Goal: Task Accomplishment & Management: Use online tool/utility

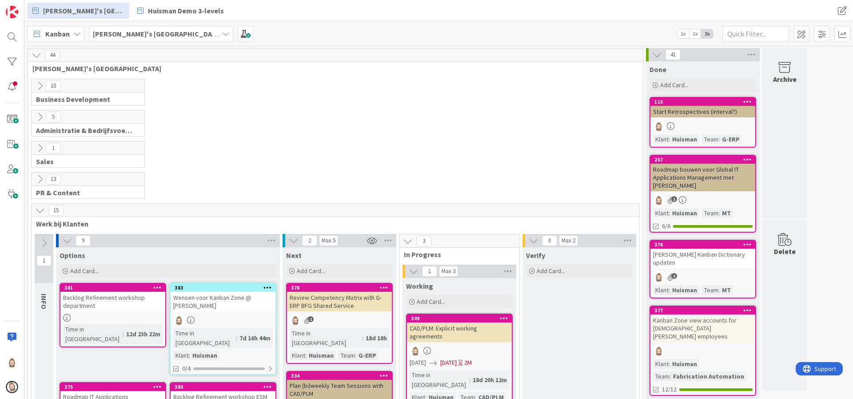
click at [154, 32] on div "Rob's Kanban Zone" at bounding box center [161, 34] width 144 height 16
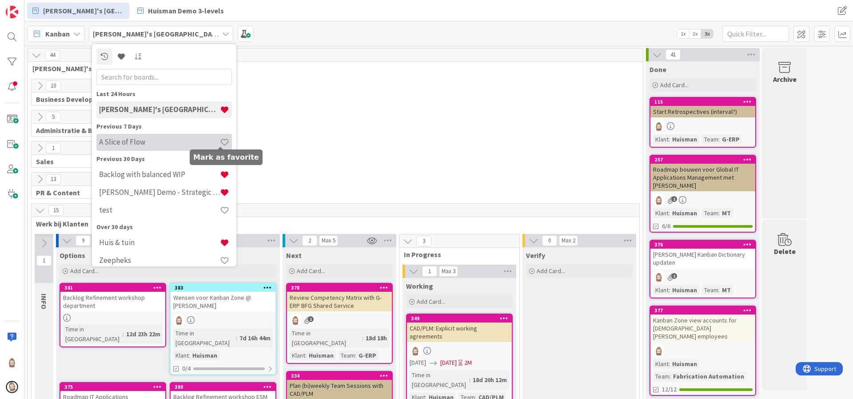
click at [220, 141] on span at bounding box center [224, 141] width 9 height 9
click at [191, 142] on h4 "A Slice of Flow" at bounding box center [159, 141] width 121 height 9
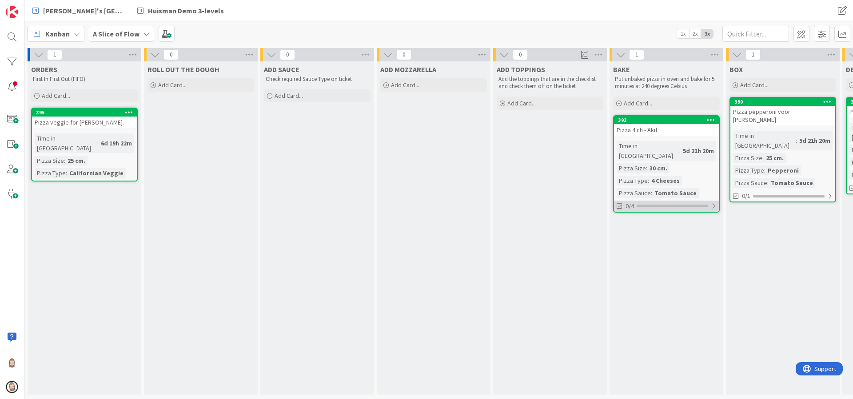
click at [674, 200] on div "0/4" at bounding box center [666, 205] width 105 height 11
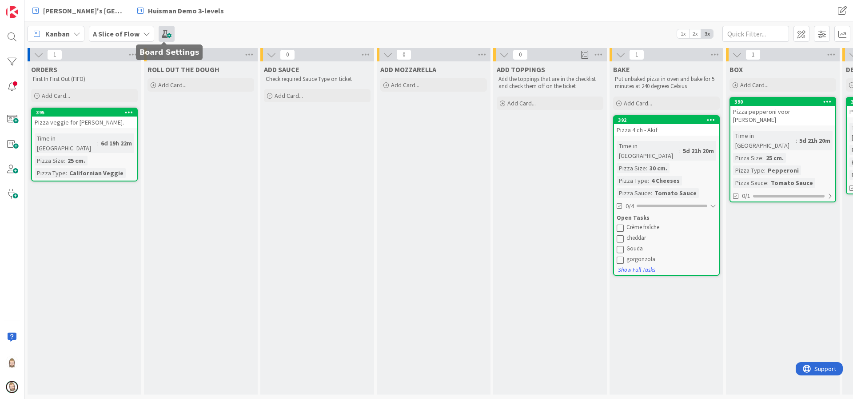
click at [167, 33] on span at bounding box center [167, 34] width 16 height 16
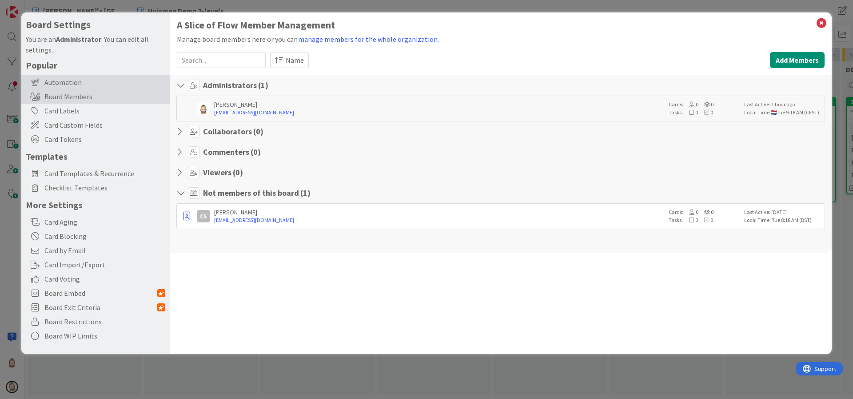
click at [89, 79] on div "Automation" at bounding box center [95, 82] width 148 height 14
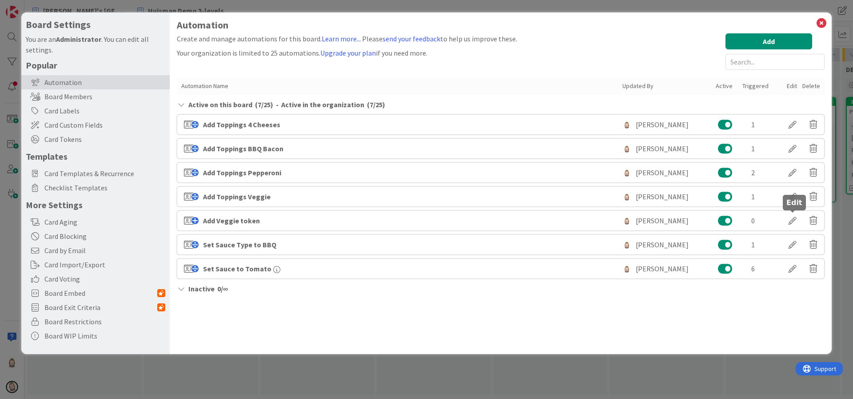
click at [791, 220] on div at bounding box center [792, 220] width 25 height 15
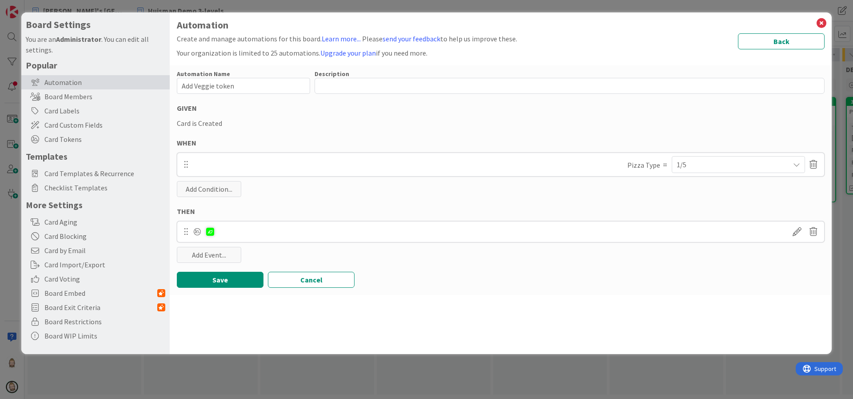
click at [699, 167] on div "1/5" at bounding box center [739, 164] width 124 height 16
click at [620, 198] on div "Automation Name 16 / 128 Add Veggie token Description 0 / 256 GIVEN Card is Cre…" at bounding box center [501, 179] width 662 height 229
click at [798, 228] on span at bounding box center [797, 232] width 16 height 16
click at [777, 272] on div "All (1/1)" at bounding box center [739, 275] width 124 height 16
click at [622, 283] on div "Save Cancel" at bounding box center [501, 280] width 648 height 16
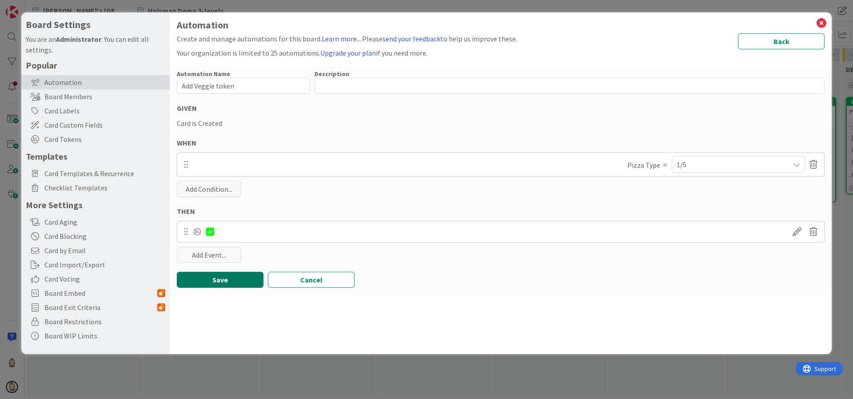
click at [217, 278] on button "Save" at bounding box center [220, 280] width 87 height 16
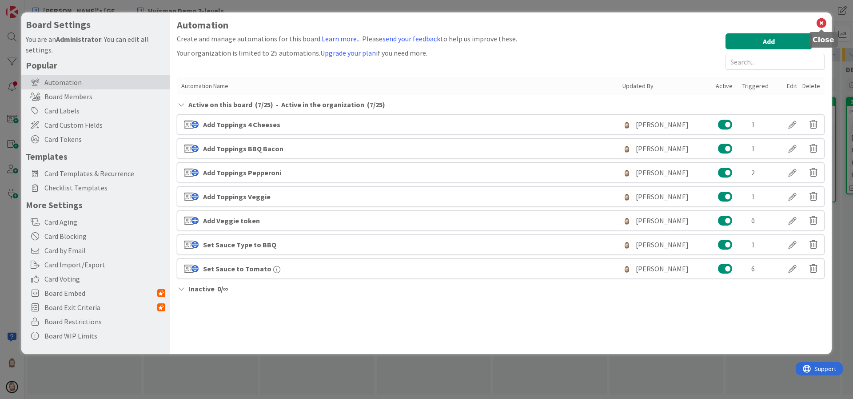
click at [819, 25] on icon at bounding box center [822, 23] width 12 height 12
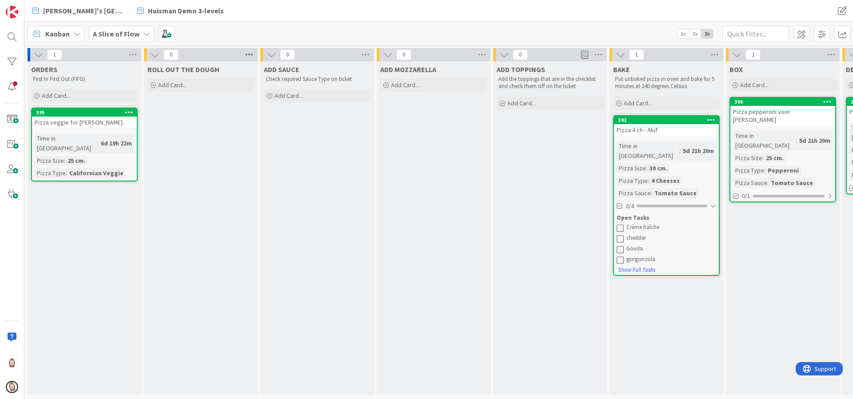
click at [249, 55] on icon at bounding box center [250, 54] width 12 height 13
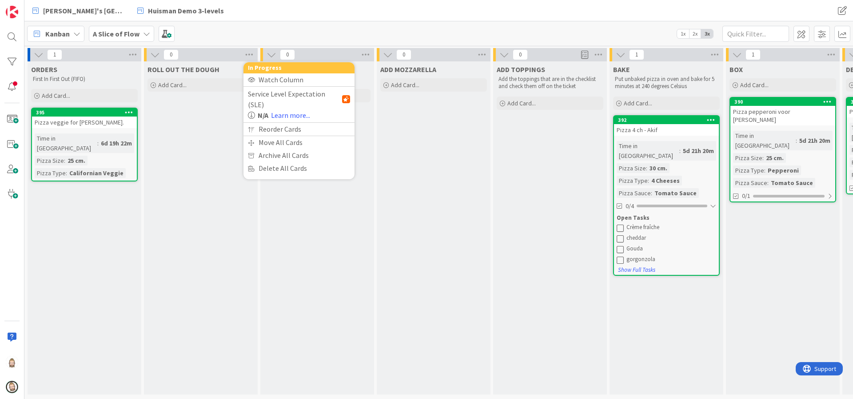
click at [356, 9] on div "Rob's Kanban Zone Huisman Demo 3-levels" at bounding box center [277, 11] width 500 height 16
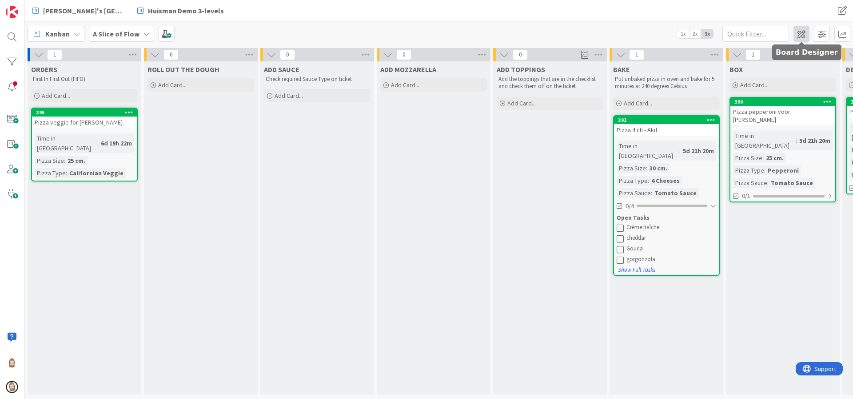
click at [803, 37] on span at bounding box center [802, 34] width 16 height 16
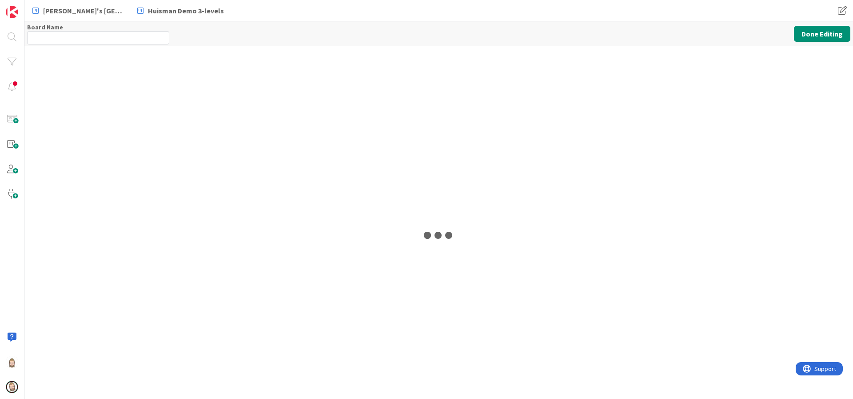
type input "A Slice of Flow"
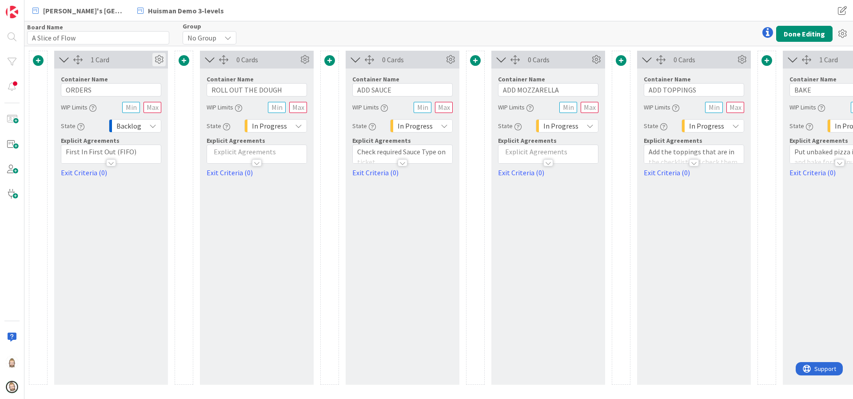
click at [160, 60] on icon at bounding box center [158, 59] width 13 height 13
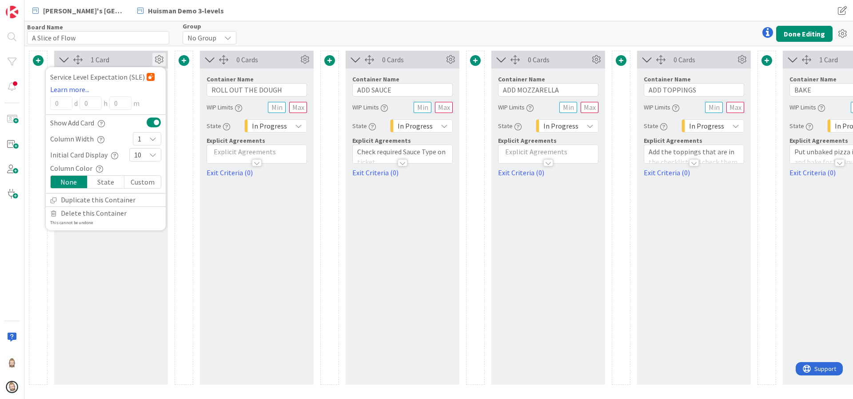
click at [103, 123] on icon "button" at bounding box center [101, 123] width 7 height 7
click at [182, 107] on div at bounding box center [184, 218] width 19 height 334
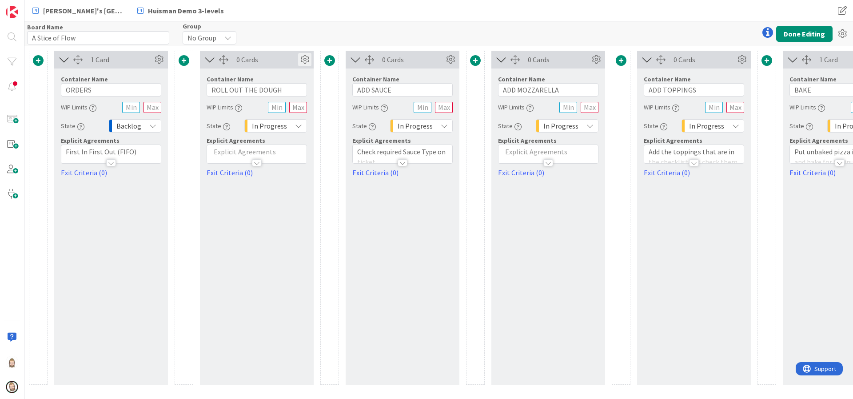
click at [304, 59] on icon at bounding box center [304, 59] width 13 height 13
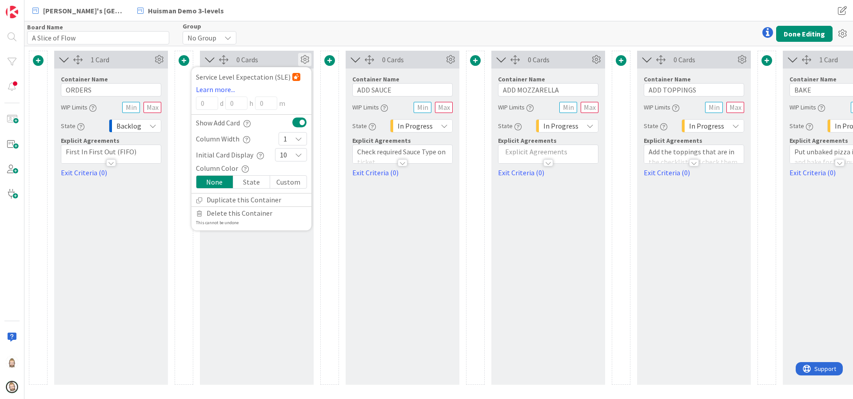
click at [301, 120] on button at bounding box center [299, 122] width 15 height 12
click at [453, 59] on icon at bounding box center [450, 59] width 13 height 13
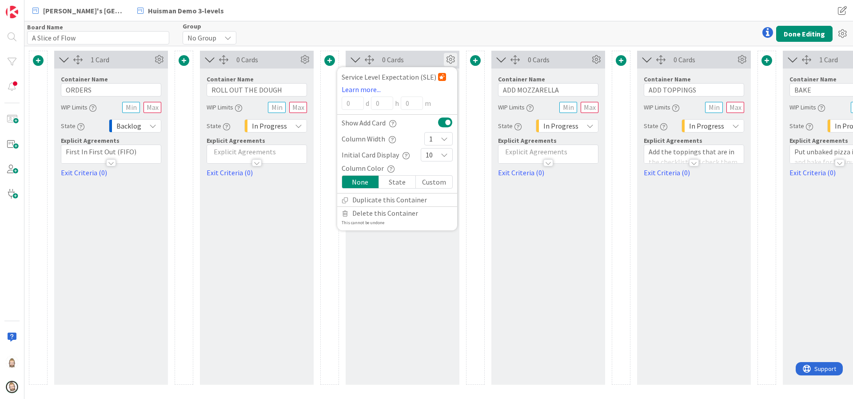
click at [445, 121] on button at bounding box center [445, 122] width 15 height 12
click at [584, 33] on div "Board Name 15 / 64 A Slice of Flow Group No Group Done Editing" at bounding box center [438, 33] width 829 height 24
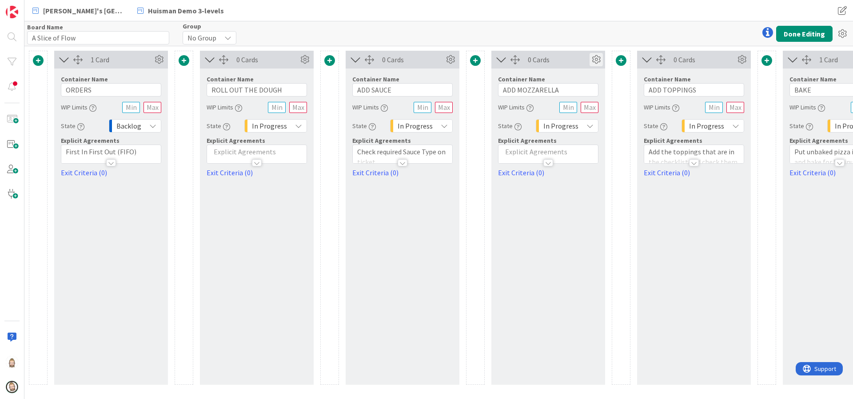
click at [597, 57] on icon at bounding box center [596, 59] width 13 height 13
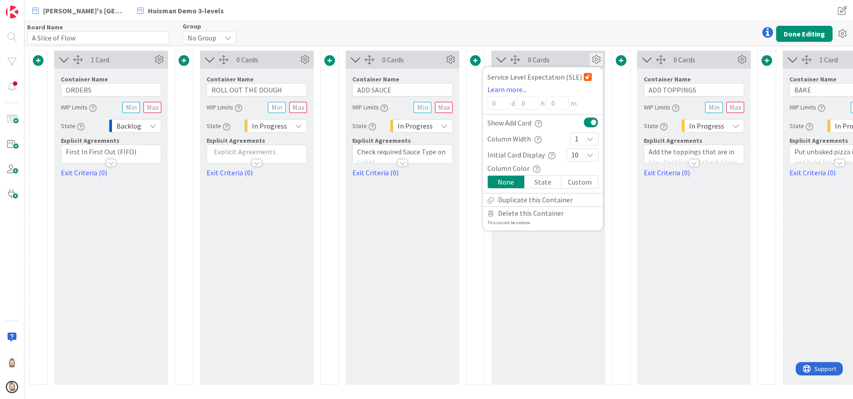
click at [589, 121] on button at bounding box center [591, 122] width 15 height 12
click at [631, 11] on div "Rob's Kanban Zone Huisman Demo 3-levels Rob's Kanban Zone Huisman Demo 3-levels" at bounding box center [438, 10] width 829 height 21
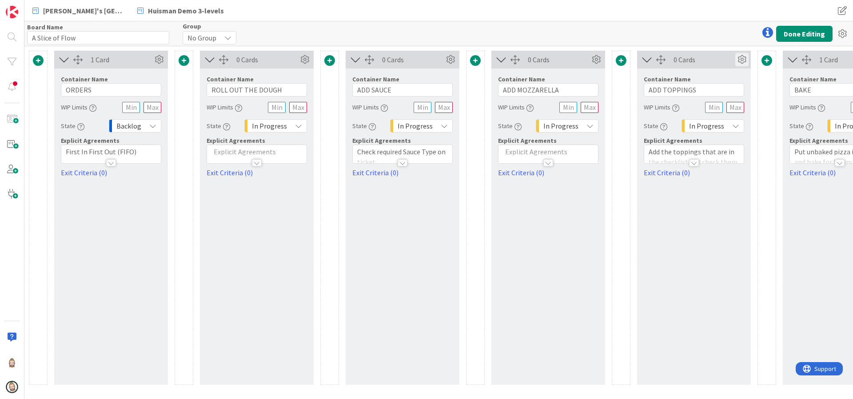
click at [743, 59] on icon at bounding box center [741, 59] width 13 height 13
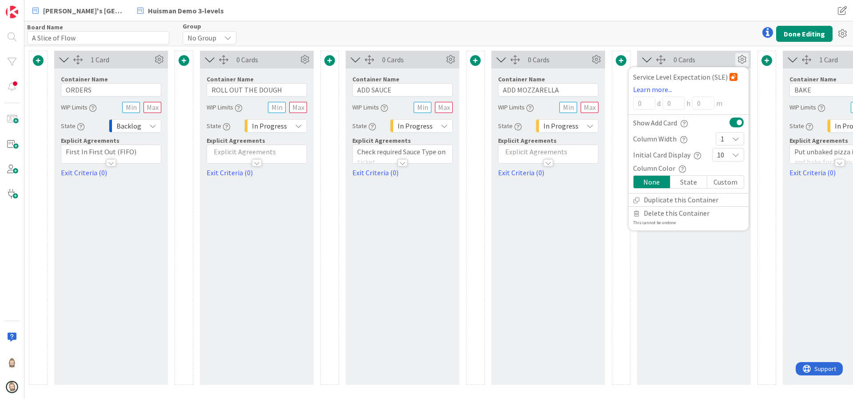
click at [735, 121] on button at bounding box center [737, 122] width 15 height 12
click at [644, 14] on div "Rob's Kanban Zone Huisman Demo 3-levels Rob's Kanban Zone Huisman Demo 3-levels" at bounding box center [438, 10] width 829 height 21
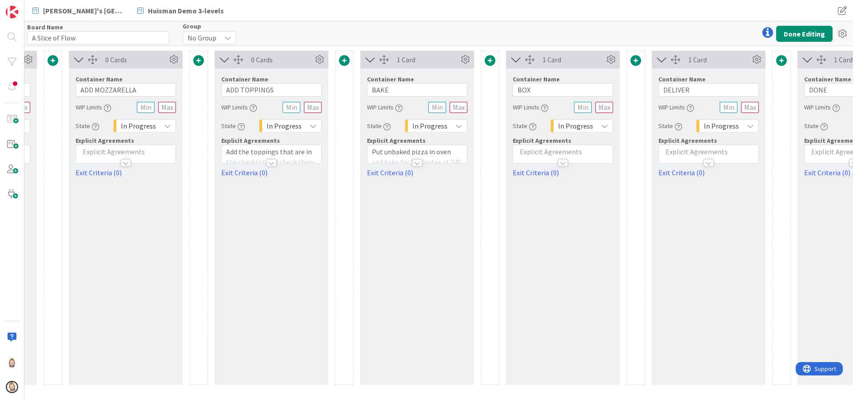
scroll to position [0, 446]
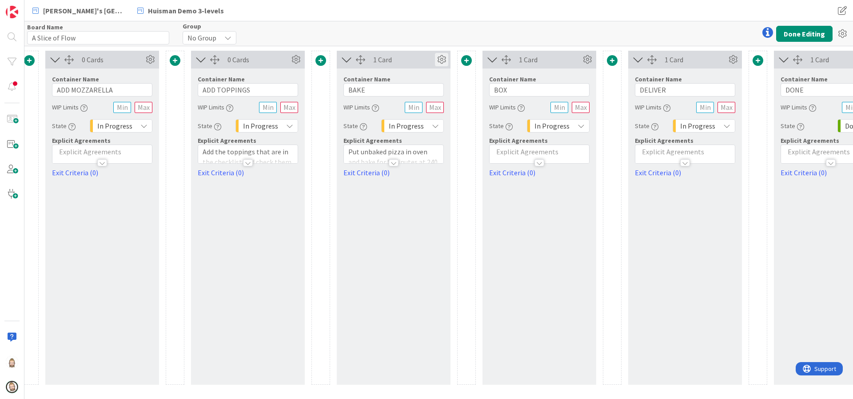
click at [440, 57] on icon at bounding box center [441, 59] width 13 height 13
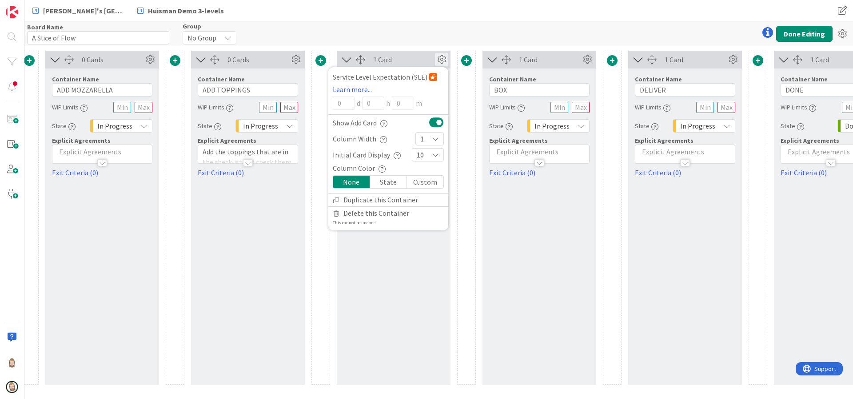
click at [436, 121] on button at bounding box center [436, 122] width 15 height 12
click at [469, 8] on div "Rob's Kanban Zone Huisman Demo 3-levels" at bounding box center [277, 11] width 500 height 16
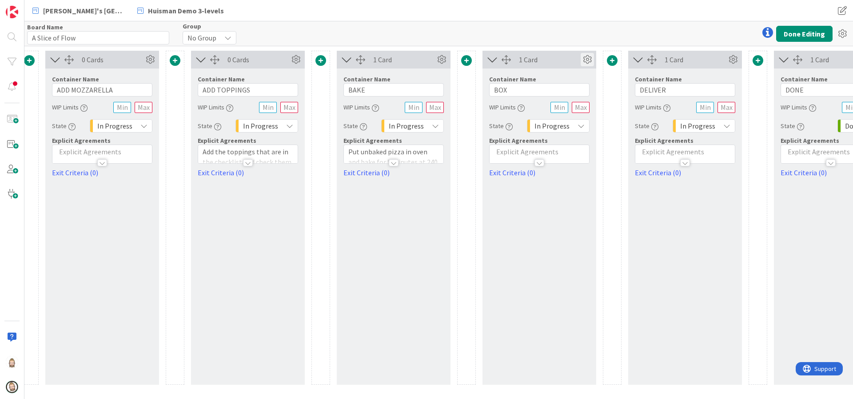
click at [587, 60] on icon at bounding box center [587, 59] width 13 height 13
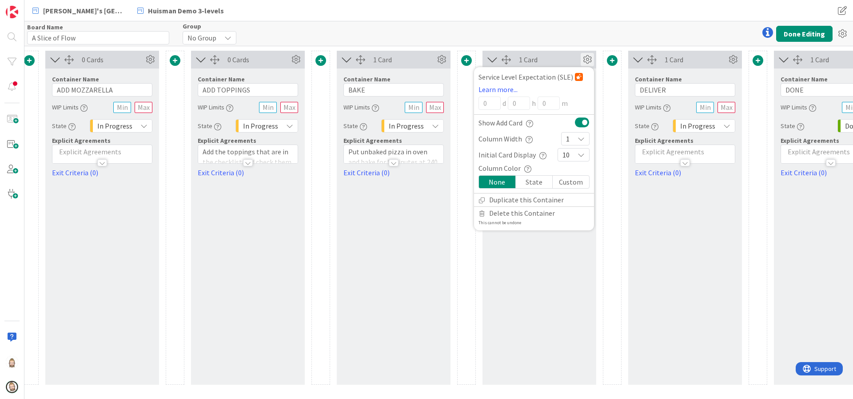
click at [582, 120] on button at bounding box center [582, 122] width 15 height 12
click at [562, 20] on div "Rob's Kanban Zone Huisman Demo 3-levels Rob's Kanban Zone Huisman Demo 3-levels" at bounding box center [438, 10] width 829 height 21
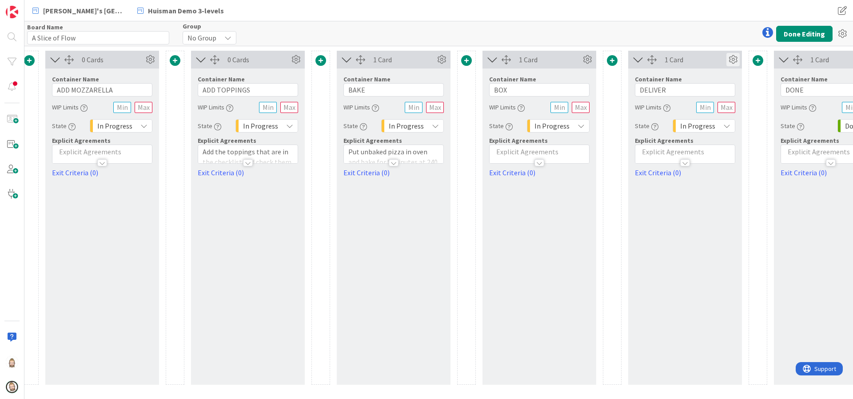
click at [738, 60] on icon at bounding box center [733, 59] width 13 height 13
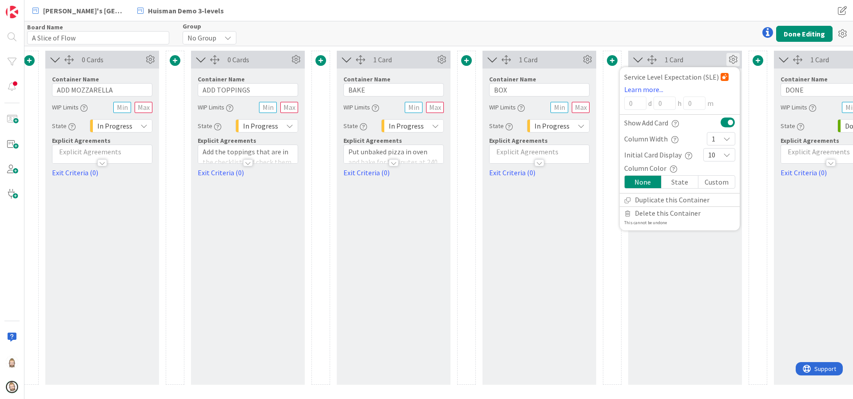
click at [726, 120] on button at bounding box center [728, 122] width 15 height 12
click at [649, 11] on div "Rob's Kanban Zone Huisman Demo 3-levels Rob's Kanban Zone Huisman Demo 3-levels" at bounding box center [438, 10] width 829 height 21
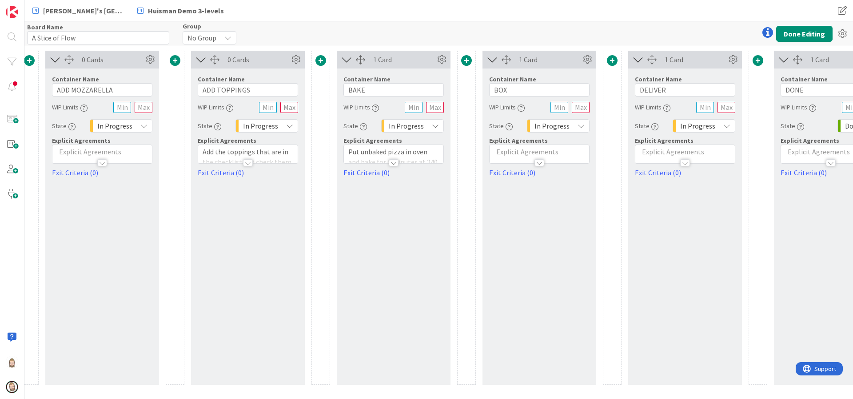
scroll to position [0, 511]
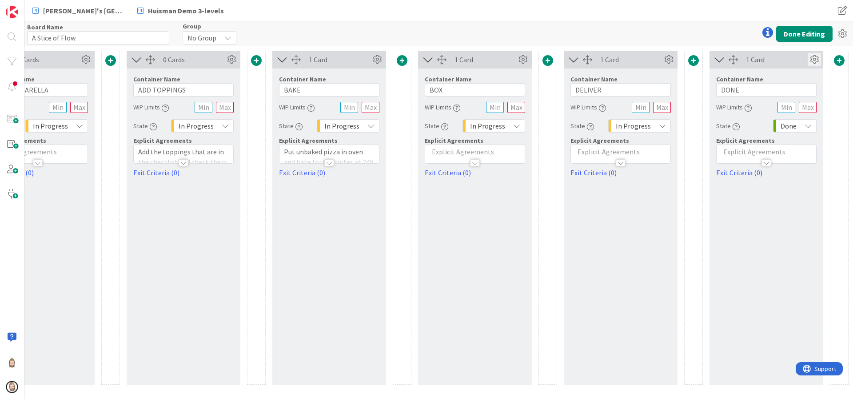
click at [816, 60] on icon at bounding box center [814, 59] width 13 height 13
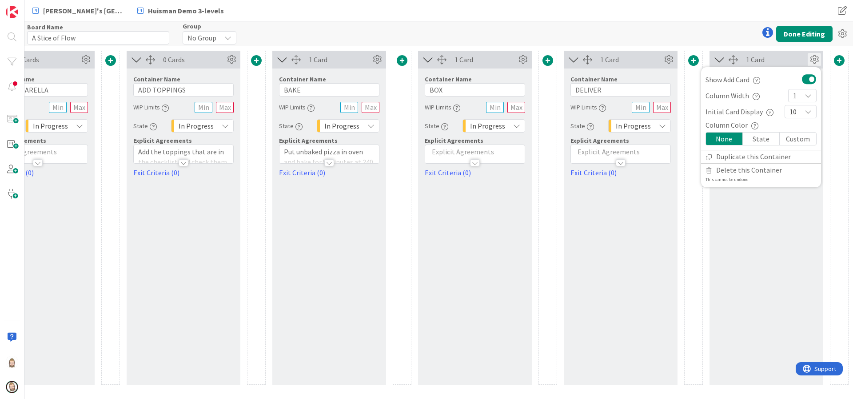
click at [808, 77] on button at bounding box center [809, 79] width 15 height 12
click at [617, 6] on div "Rob's Kanban Zone Huisman Demo 3-levels Rob's Kanban Zone Huisman Demo 3-levels" at bounding box center [438, 10] width 829 height 21
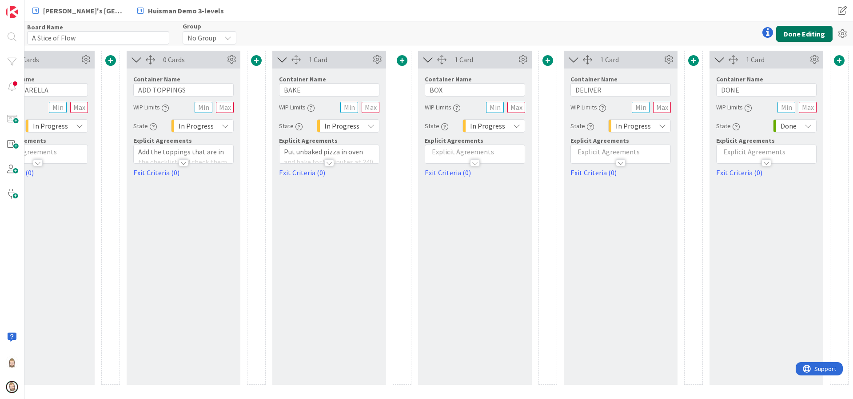
click at [794, 33] on button "Done Editing" at bounding box center [804, 34] width 56 height 16
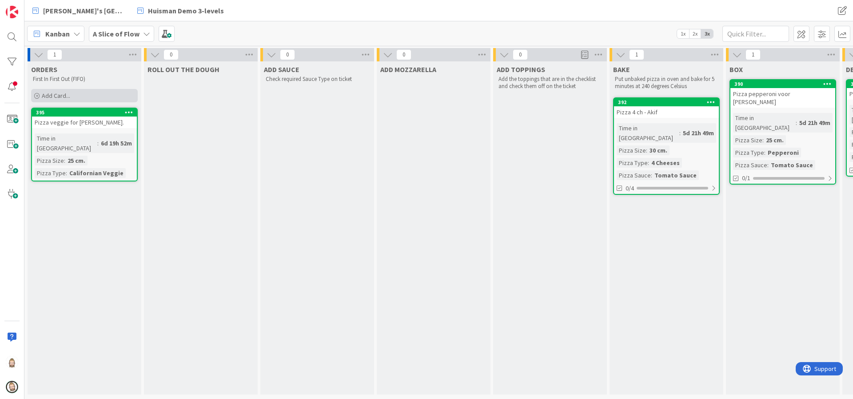
click at [60, 92] on span "Add Card..." at bounding box center [56, 96] width 28 height 8
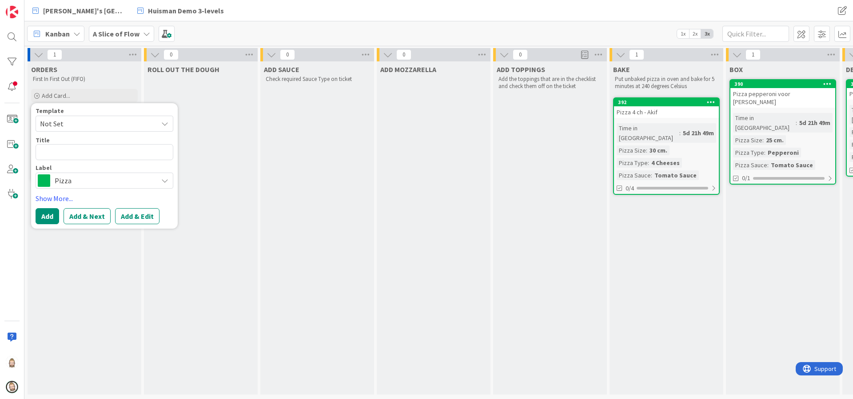
type textarea "x"
type textarea "t"
type textarea "x"
type textarea "te"
type textarea "x"
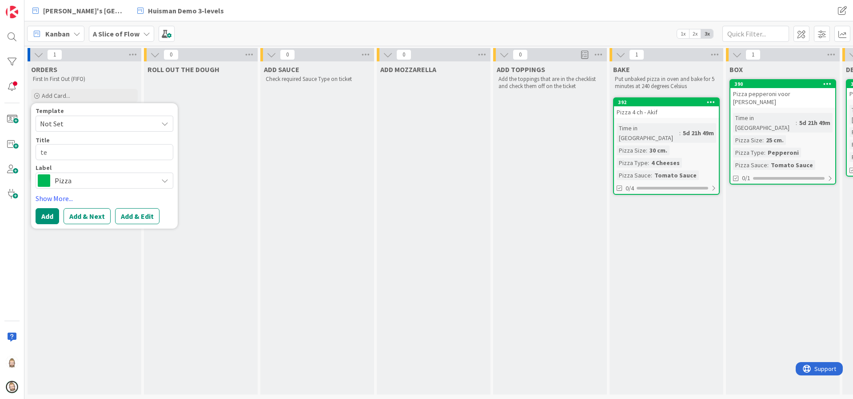
type textarea "tes"
type textarea "x"
type textarea "test"
click at [137, 216] on button "Add & Edit" at bounding box center [137, 216] width 44 height 16
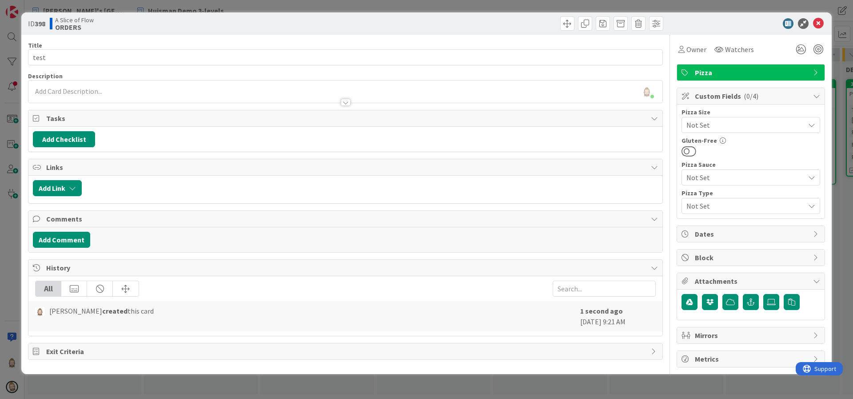
click at [749, 122] on span "Not Set" at bounding box center [744, 125] width 114 height 12
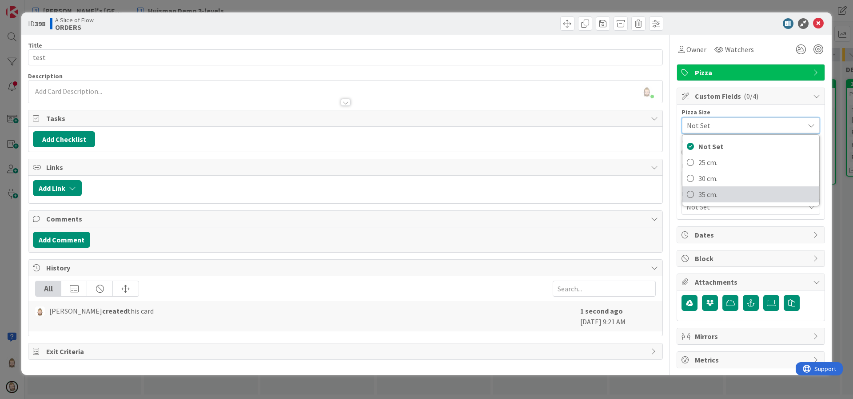
click at [744, 193] on span "35 cm." at bounding box center [757, 194] width 116 height 13
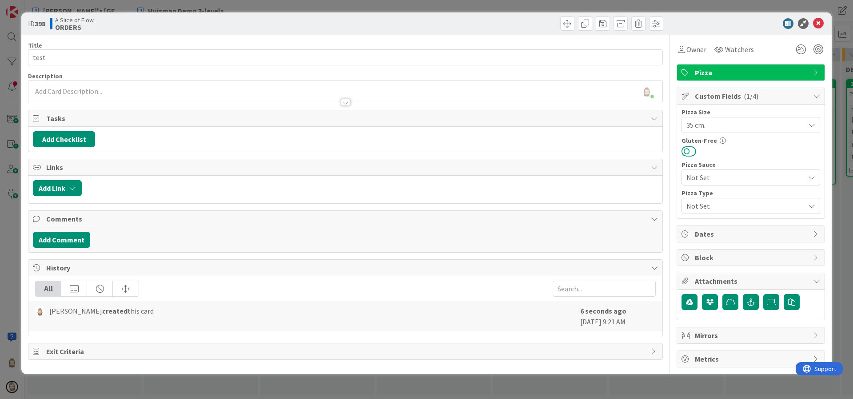
click at [693, 154] on button at bounding box center [689, 151] width 15 height 12
click at [759, 176] on span "Not Set" at bounding box center [744, 177] width 114 height 12
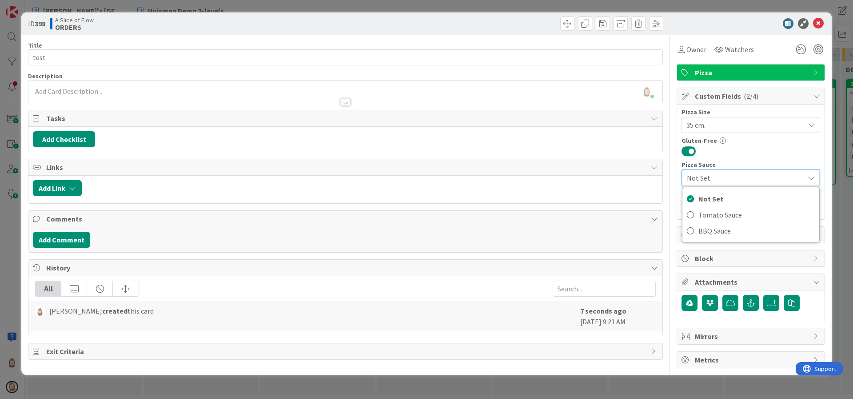
click at [763, 157] on div "Pizza Size 35 cm. Not Set 25 cm. 30 cm. 35 cm. Gluten-Free Pizza Sauce Not Set …" at bounding box center [751, 162] width 139 height 106
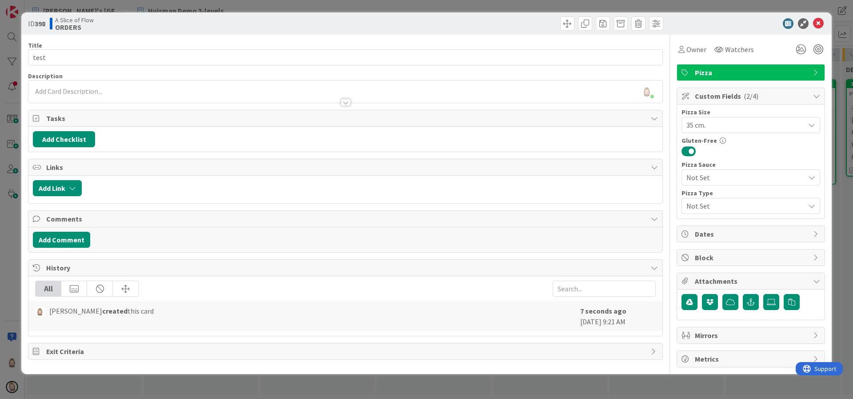
click at [744, 204] on span "Not Set" at bounding box center [744, 206] width 114 height 12
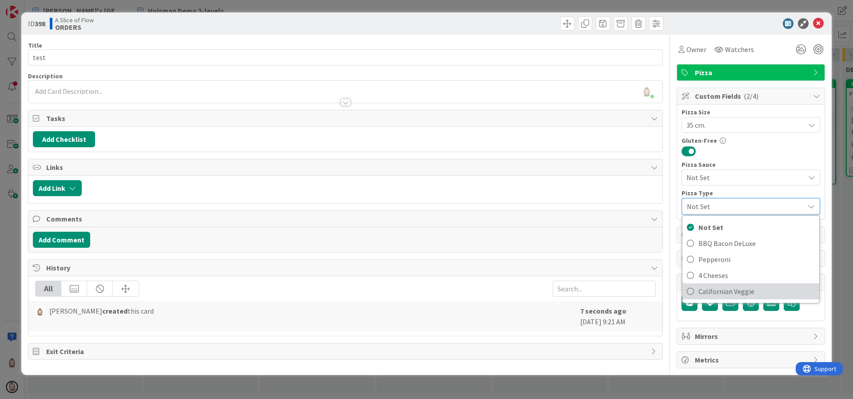
click at [738, 285] on span "Californian Veggie" at bounding box center [757, 290] width 116 height 13
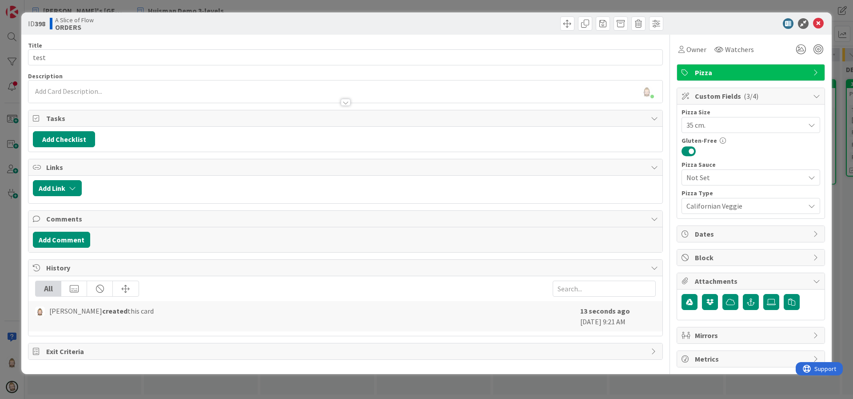
click at [767, 152] on div at bounding box center [751, 151] width 139 height 12
click at [799, 51] on icon at bounding box center [801, 49] width 16 height 16
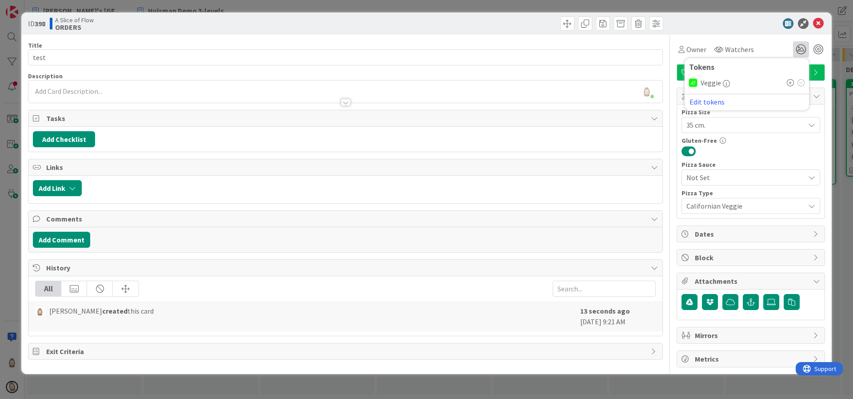
click at [737, 23] on div at bounding box center [746, 23] width 157 height 11
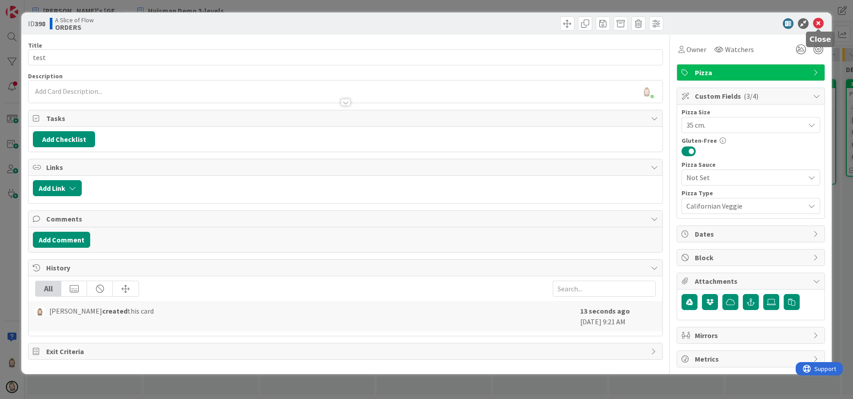
click at [817, 23] on icon at bounding box center [818, 23] width 11 height 11
